Goal: Task Accomplishment & Management: Use online tool/utility

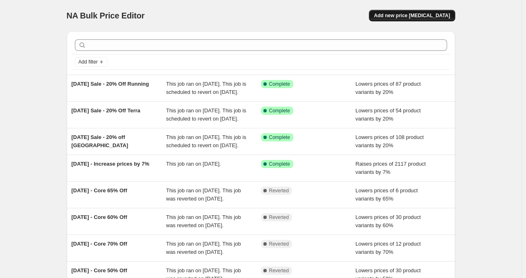
click at [412, 11] on button "Add new price [MEDICAL_DATA]" at bounding box center [412, 15] width 86 height 11
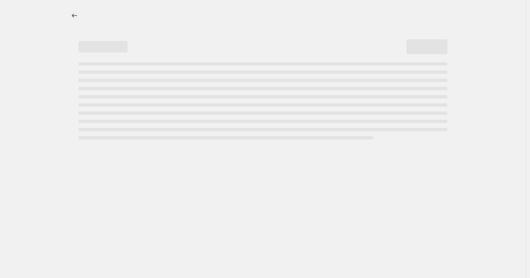
select select "percentage"
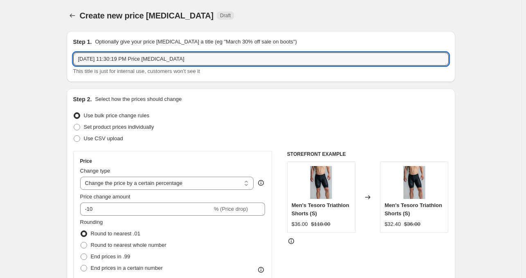
drag, startPoint x: 202, startPoint y: 59, endPoint x: 64, endPoint y: 56, distance: 138.0
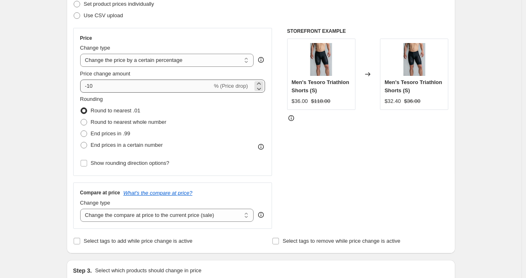
type input "[DATE] - 20% off SOHO Bra (missed one)"
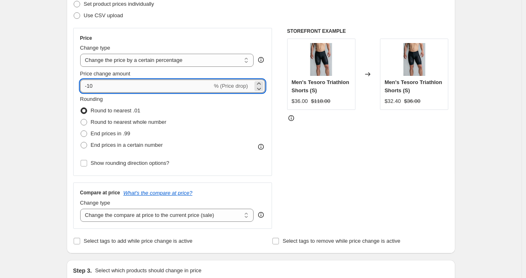
click at [91, 86] on input "-10" at bounding box center [146, 85] width 132 height 13
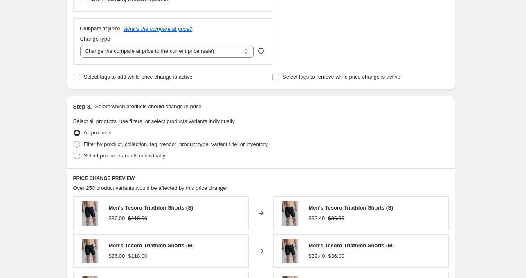
scroll to position [368, 0]
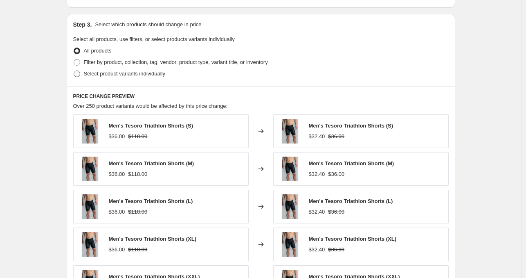
type input "-20"
click at [115, 73] on span "Select product variants individually" at bounding box center [124, 73] width 81 height 6
click at [74, 71] on input "Select product variants individually" at bounding box center [74, 70] width 0 height 0
radio input "true"
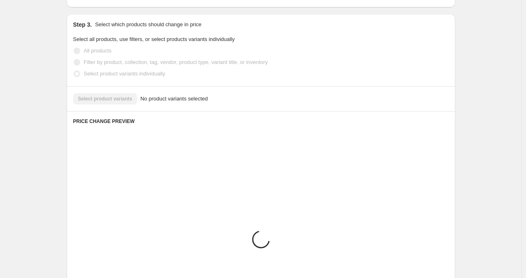
scroll to position [359, 0]
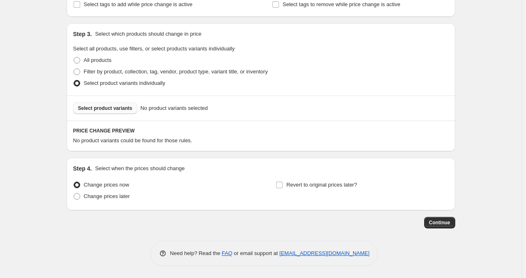
click at [125, 111] on button "Select product variants" at bounding box center [105, 107] width 64 height 11
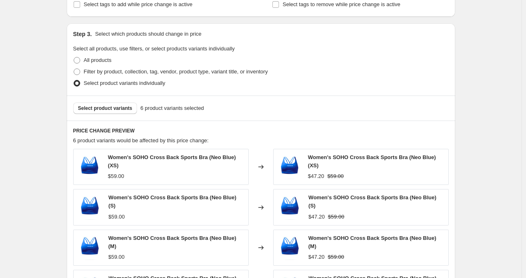
scroll to position [564, 0]
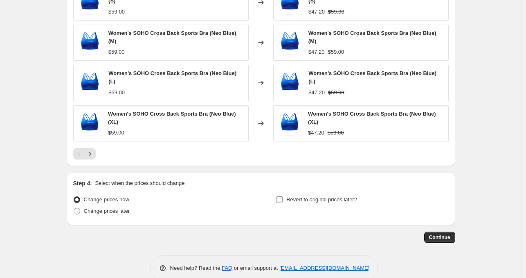
click at [283, 196] on input "Revert to original prices later?" at bounding box center [279, 199] width 7 height 7
checkbox input "true"
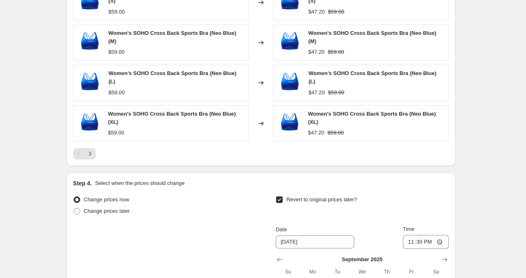
scroll to position [686, 0]
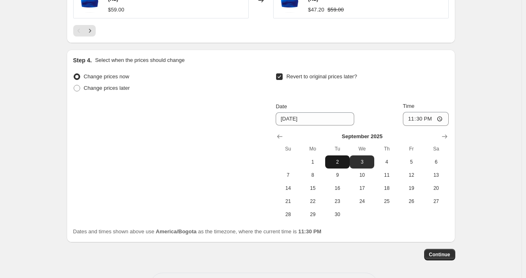
click at [332, 158] on span "2" at bounding box center [338, 161] width 18 height 7
type input "[DATE]"
click at [411, 112] on input "23:30" at bounding box center [426, 119] width 46 height 14
type input "02:04"
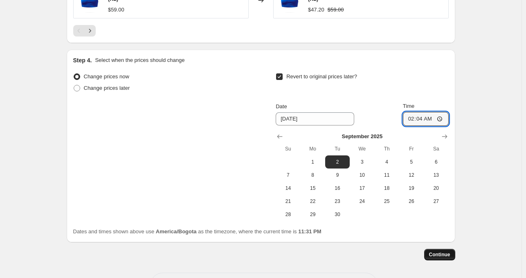
click at [446, 251] on span "Continue" at bounding box center [439, 254] width 21 height 7
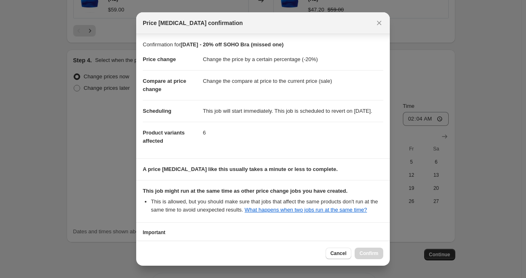
scroll to position [74, 0]
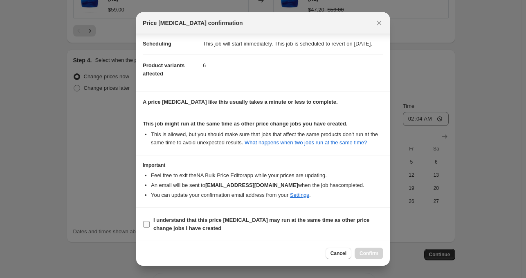
click at [236, 217] on b "I understand that this price [MEDICAL_DATA] may run at the same time as other p…" at bounding box center [261, 224] width 216 height 14
click at [150, 221] on input "I understand that this price [MEDICAL_DATA] may run at the same time as other p…" at bounding box center [146, 224] width 7 height 7
checkbox input "true"
click at [367, 247] on button "Confirm" at bounding box center [369, 252] width 29 height 11
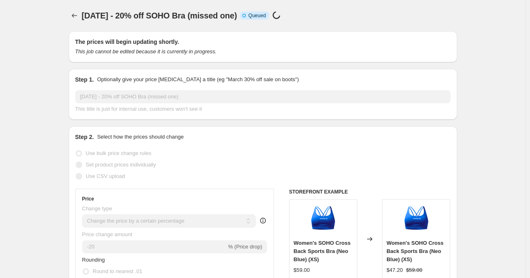
select select "percentage"
